Goal: Task Accomplishment & Management: Manage account settings

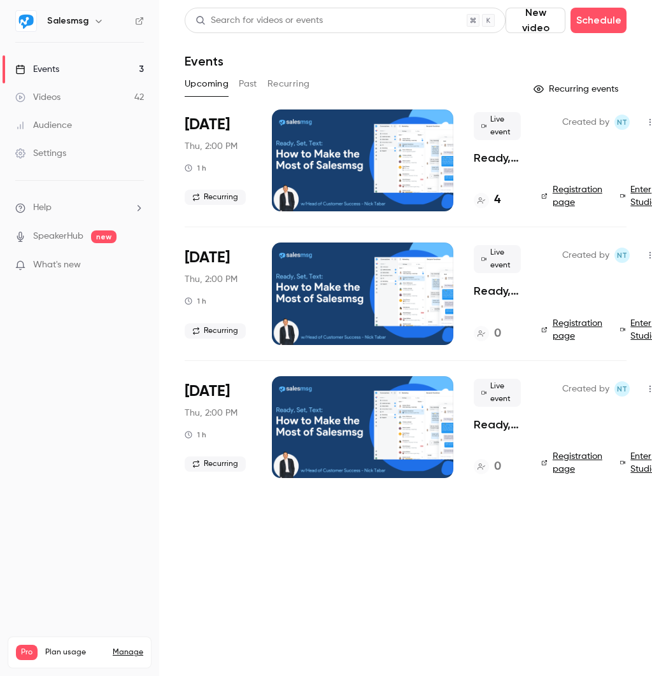
click at [78, 20] on h6 "Salesmsg" at bounding box center [67, 21] width 41 height 13
click at [94, 18] on icon "button" at bounding box center [99, 21] width 10 height 10
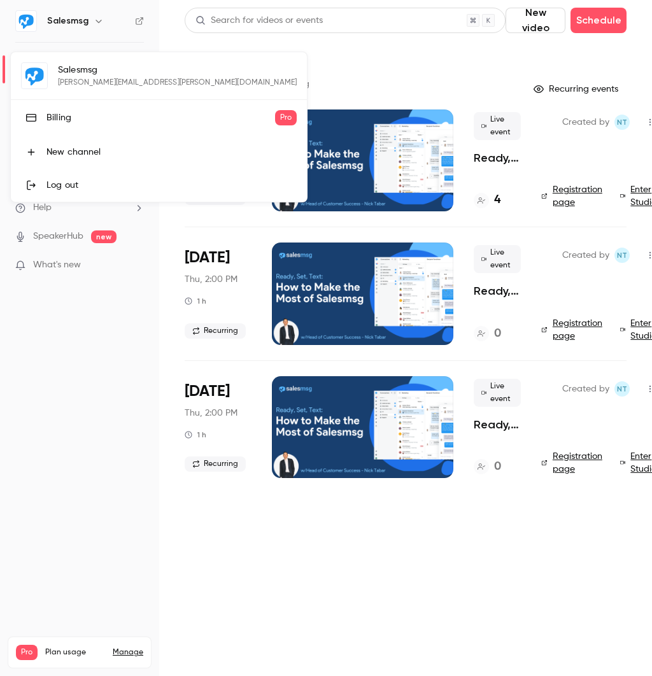
click at [110, 578] on div at bounding box center [326, 338] width 652 height 676
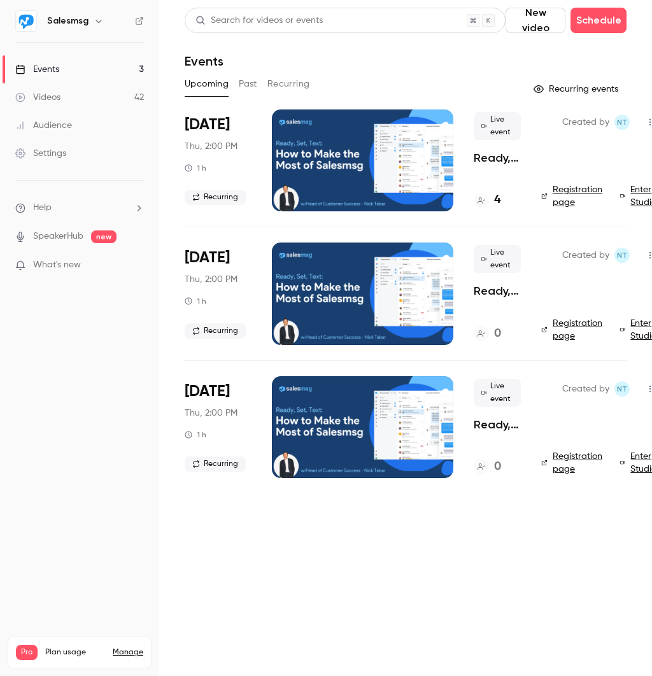
click at [125, 647] on link "Manage" at bounding box center [128, 652] width 31 height 10
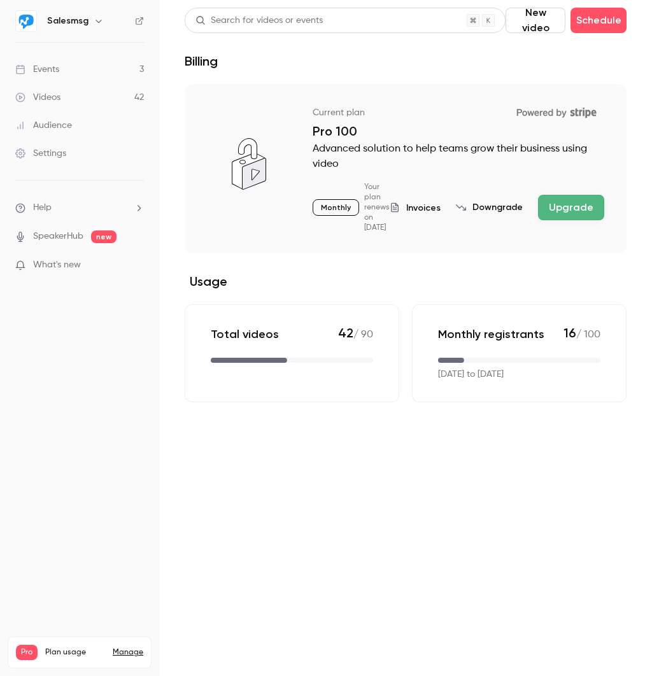
click at [80, 15] on h6 "Salesmsg" at bounding box center [67, 21] width 41 height 13
click at [80, 19] on h6 "Salesmsg" at bounding box center [67, 21] width 41 height 13
click at [94, 17] on icon "button" at bounding box center [99, 21] width 10 height 10
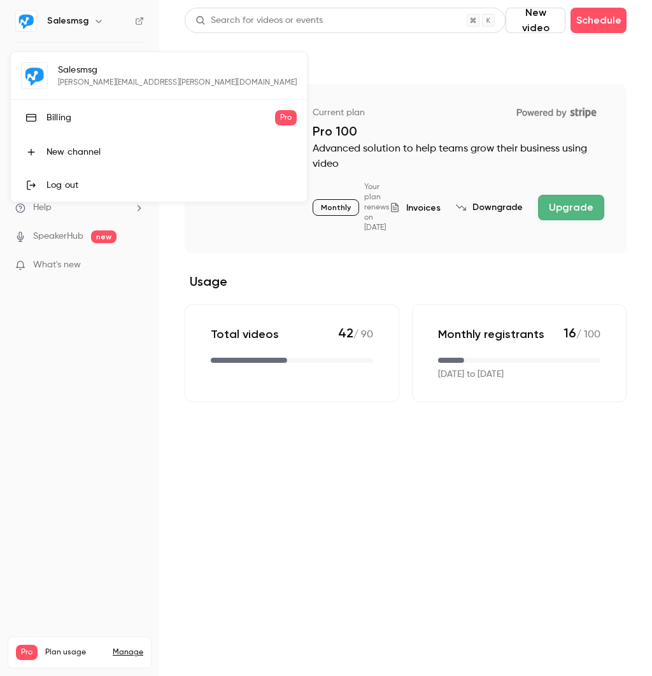
click at [59, 116] on div "Billing" at bounding box center [160, 117] width 228 height 13
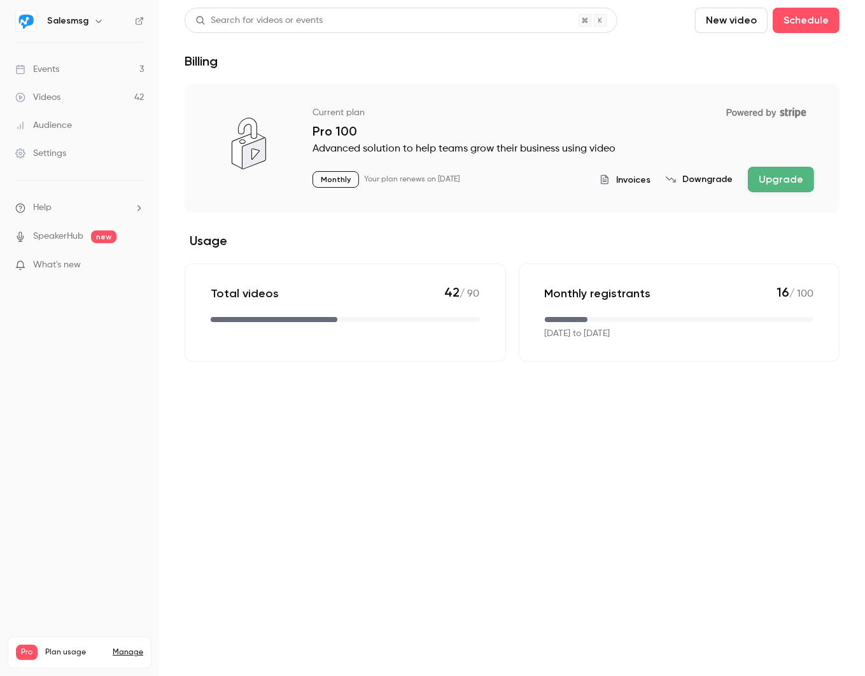
click at [530, 70] on div "Search for videos or events New video Schedule Billing Current plan Powered by …" at bounding box center [512, 185] width 655 height 354
click at [541, 244] on h2 "Usage" at bounding box center [512, 240] width 655 height 15
click at [52, 150] on div "Settings" at bounding box center [40, 153] width 51 height 13
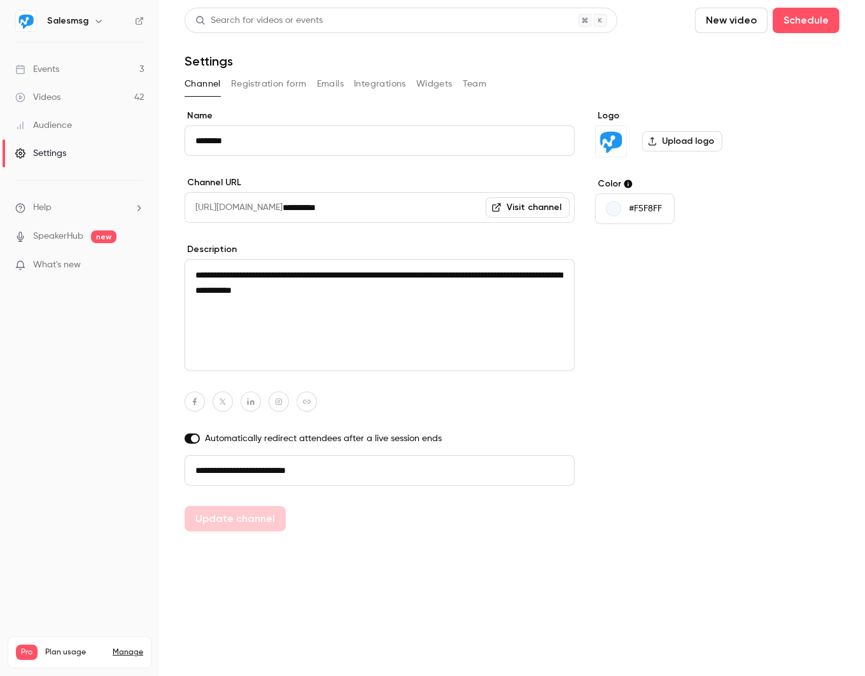
click at [470, 81] on button "Team" at bounding box center [475, 84] width 24 height 20
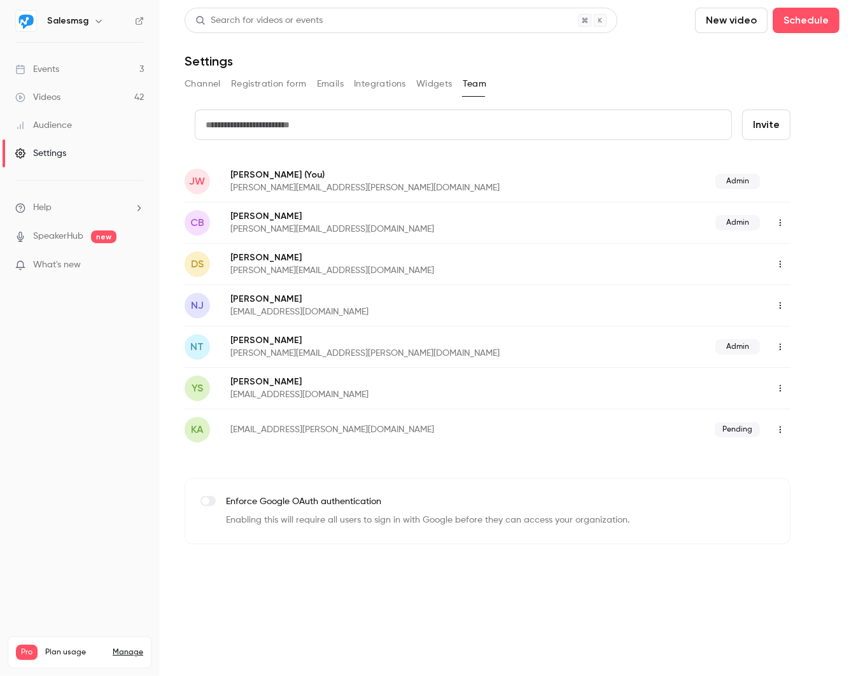
click at [651, 429] on icon "button" at bounding box center [780, 429] width 1 height 7
click at [651, 491] on div "Delete invitation" at bounding box center [795, 494] width 97 height 13
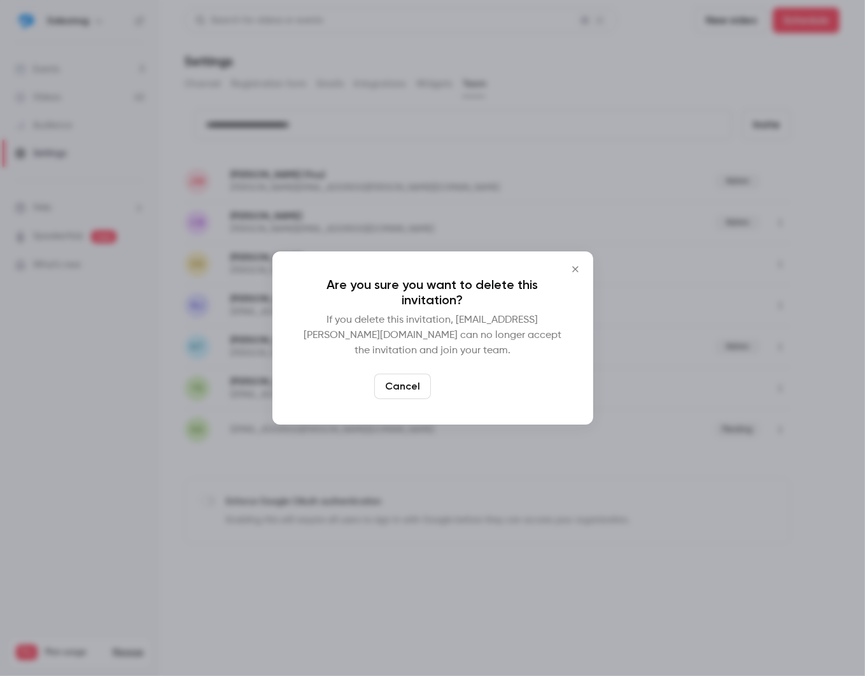
click at [457, 386] on button "Delete" at bounding box center [463, 386] width 55 height 25
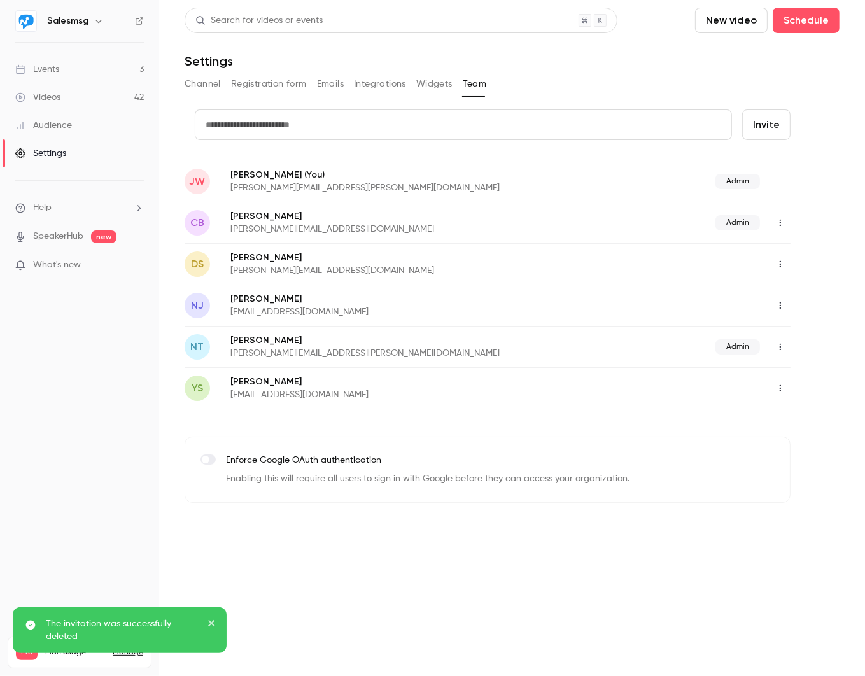
click at [651, 225] on icon "button" at bounding box center [780, 222] width 10 height 9
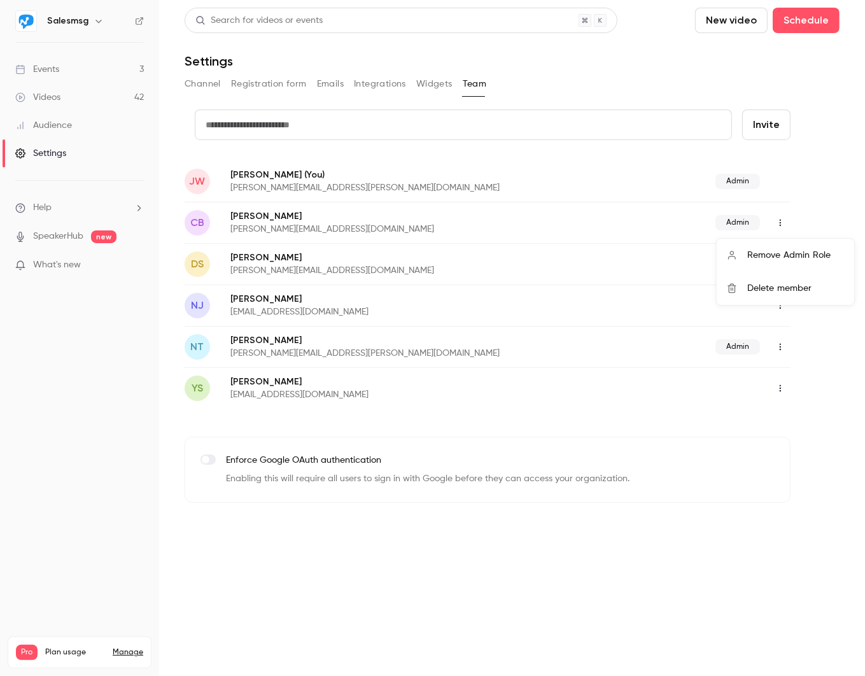
click at [502, 64] on div at bounding box center [432, 338] width 865 height 676
click at [299, 186] on p "[PERSON_NAME][EMAIL_ADDRESS][PERSON_NAME][DOMAIN_NAME]" at bounding box center [418, 187] width 377 height 13
copy p "[PERSON_NAME][EMAIL_ADDRESS][PERSON_NAME][DOMAIN_NAME]"
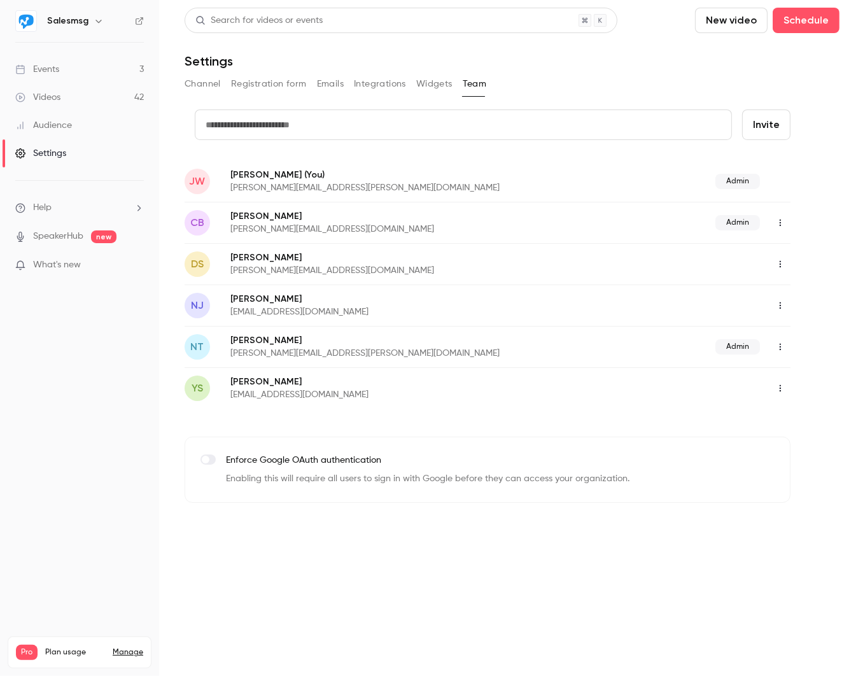
click at [367, 59] on div "Settings" at bounding box center [512, 60] width 655 height 15
click at [95, 22] on icon "button" at bounding box center [98, 21] width 6 height 3
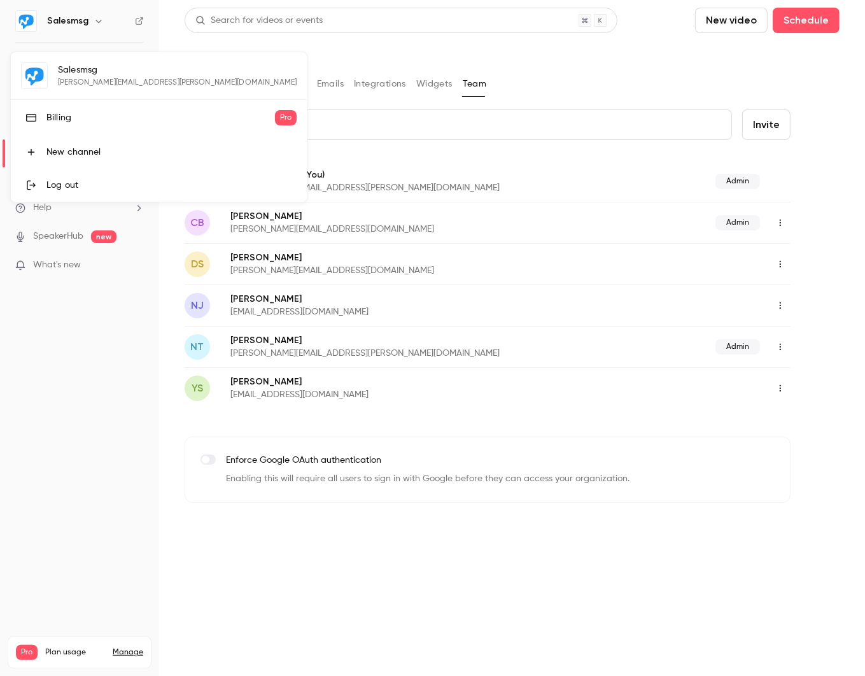
click at [651, 186] on div at bounding box center [432, 338] width 865 height 676
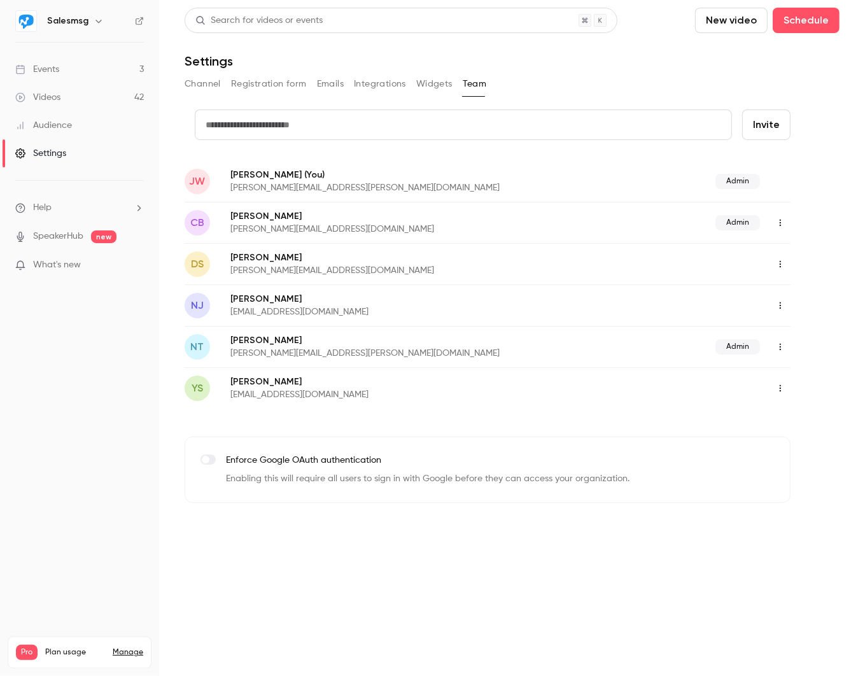
click at [98, 19] on icon "button" at bounding box center [99, 21] width 10 height 10
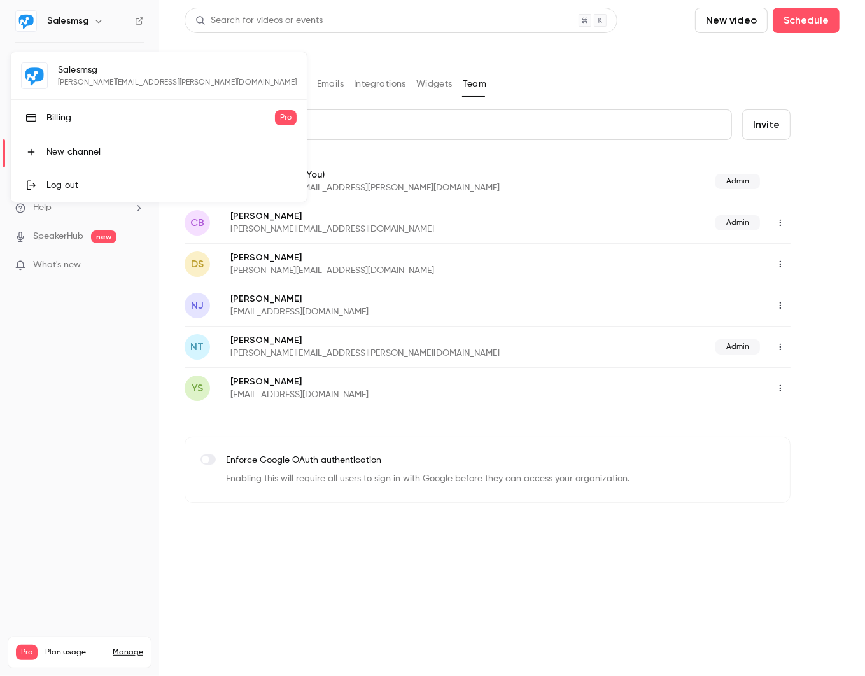
click at [59, 187] on div "Log out" at bounding box center [171, 185] width 250 height 13
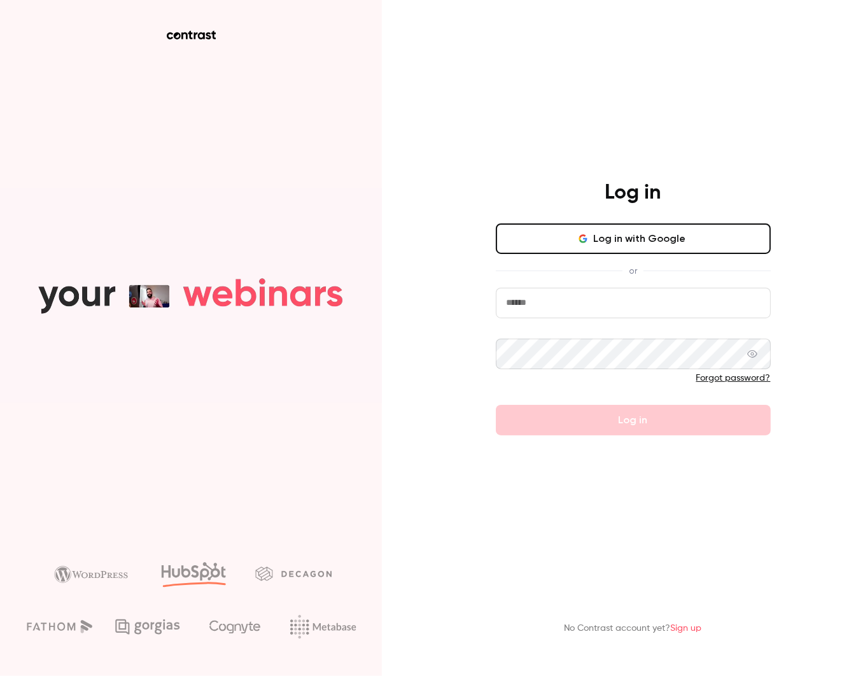
click at [626, 239] on button "Log in with Google" at bounding box center [633, 238] width 275 height 31
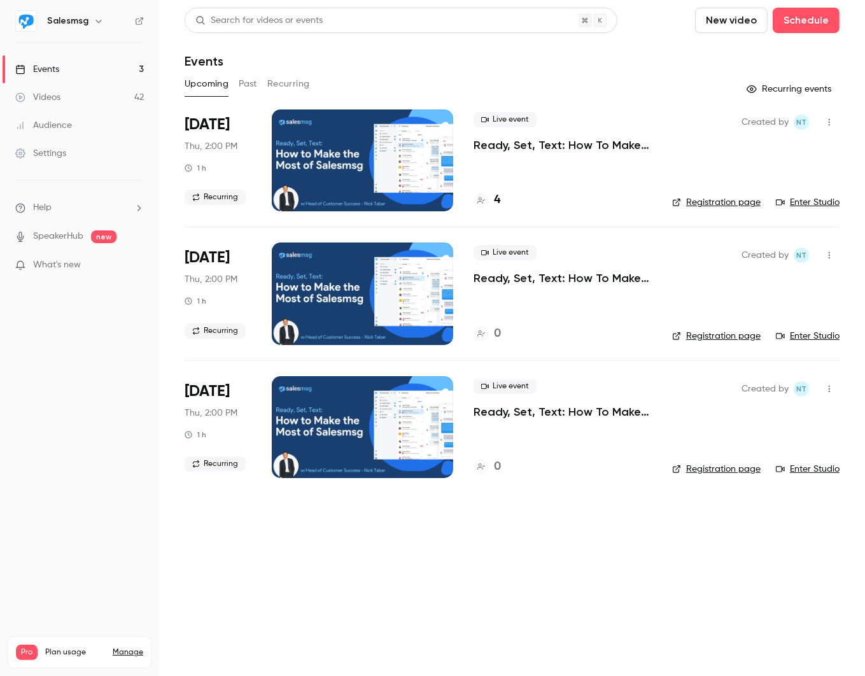
click at [96, 18] on icon "button" at bounding box center [99, 21] width 10 height 10
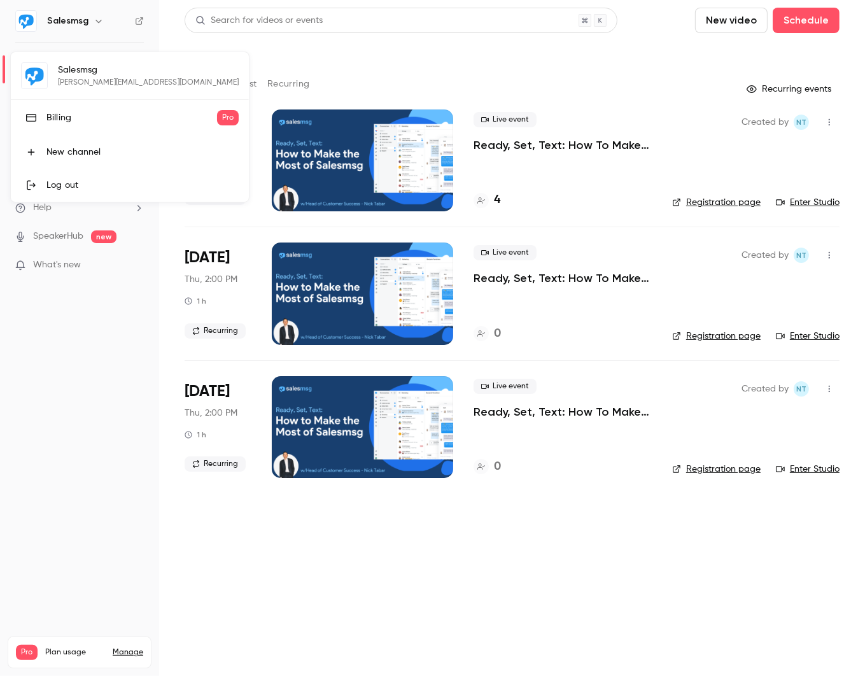
click at [431, 57] on div at bounding box center [432, 338] width 865 height 676
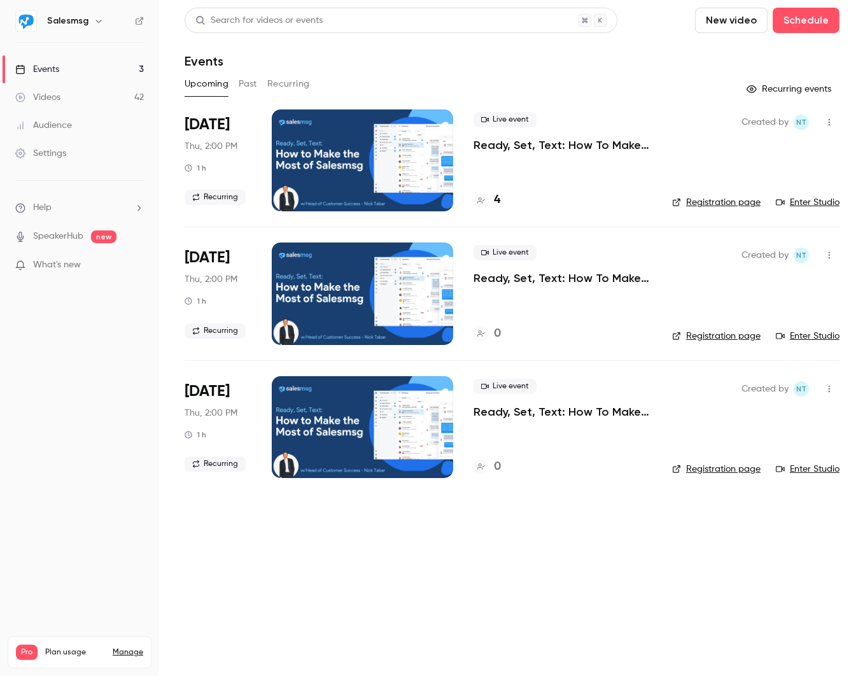
click at [43, 151] on div "Settings" at bounding box center [40, 153] width 51 height 13
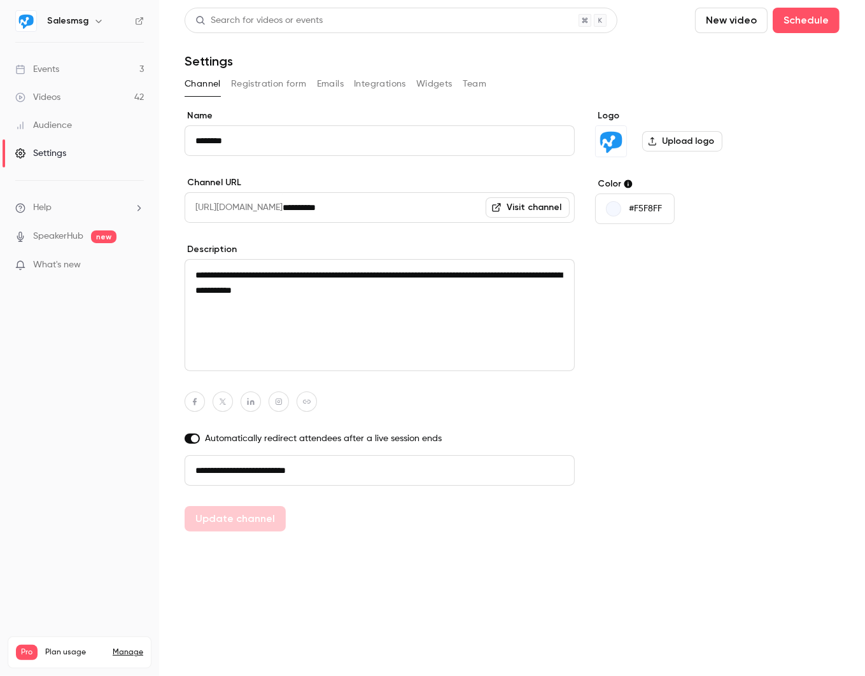
click at [472, 83] on button "Team" at bounding box center [475, 84] width 24 height 20
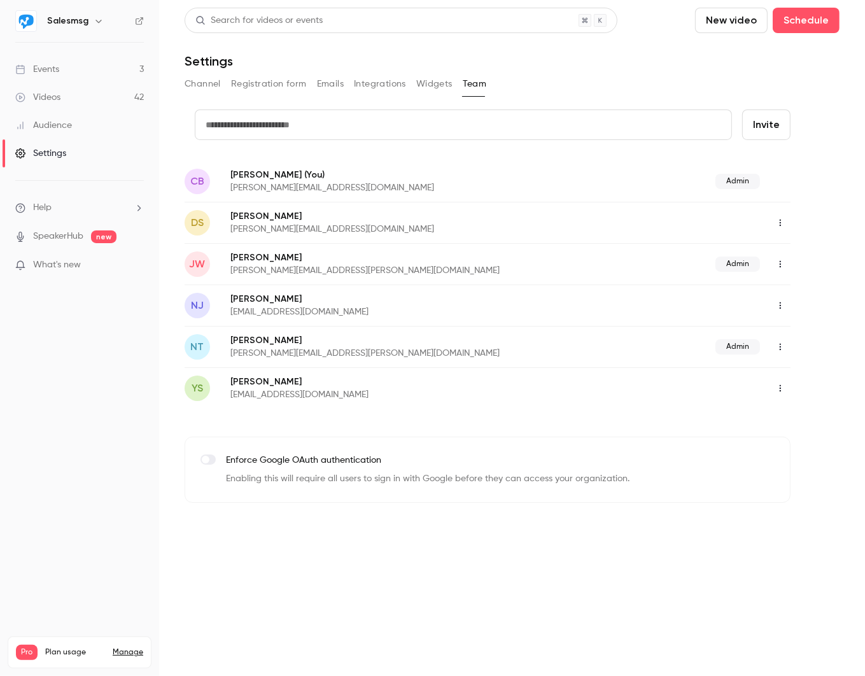
click at [651, 265] on icon "button" at bounding box center [780, 264] width 10 height 9
click at [651, 326] on div "Delete member" at bounding box center [795, 329] width 97 height 13
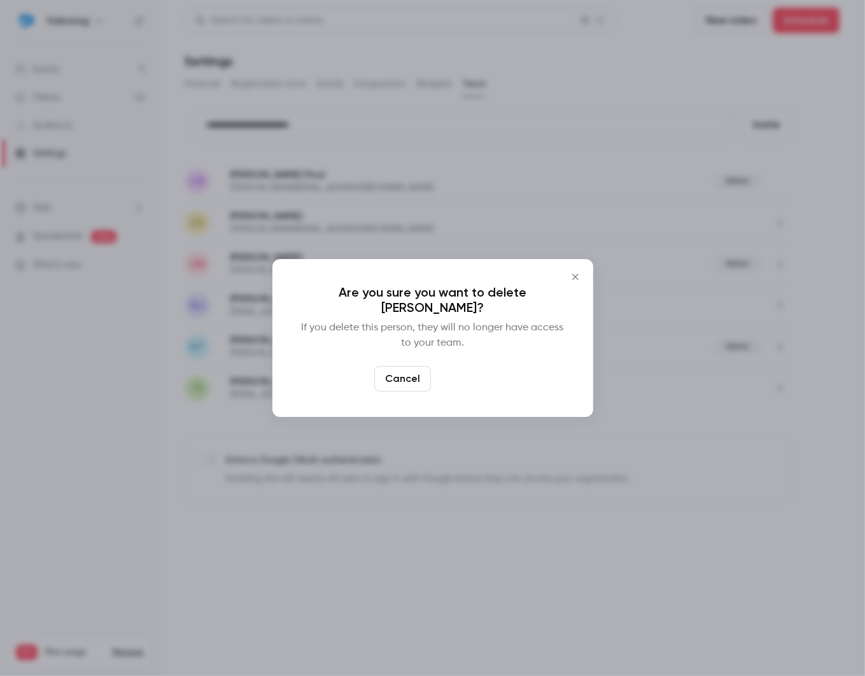
click at [472, 379] on button "Delete" at bounding box center [463, 378] width 55 height 25
